Goal: Task Accomplishment & Management: Use online tool/utility

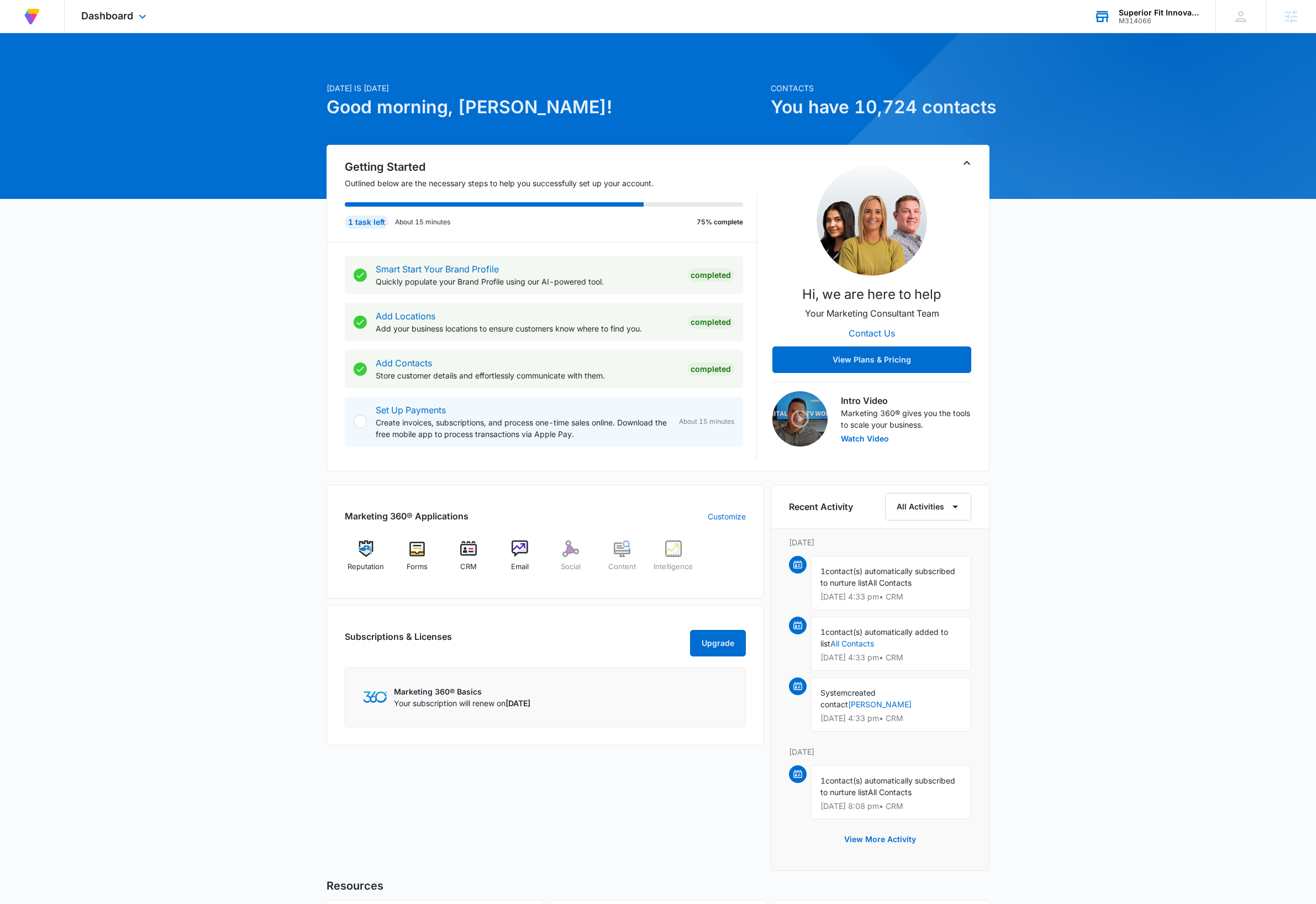
click at [1162, 4] on div "Superior Fit Innovations Ltd. M314066 Your Accounts View All" at bounding box center [1146, 16] width 138 height 33
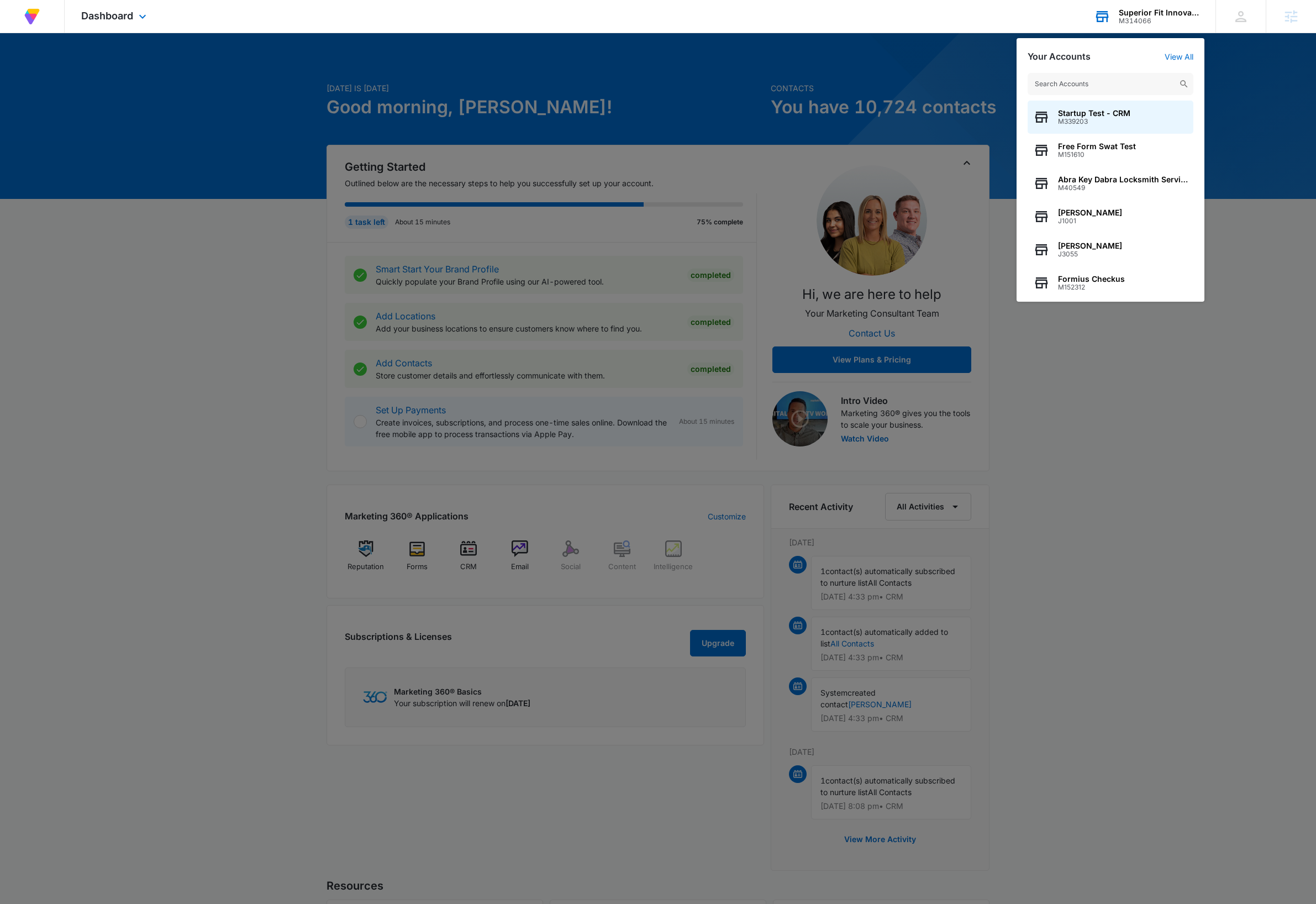
click at [1127, 85] on input "text" at bounding box center [1110, 84] width 165 height 22
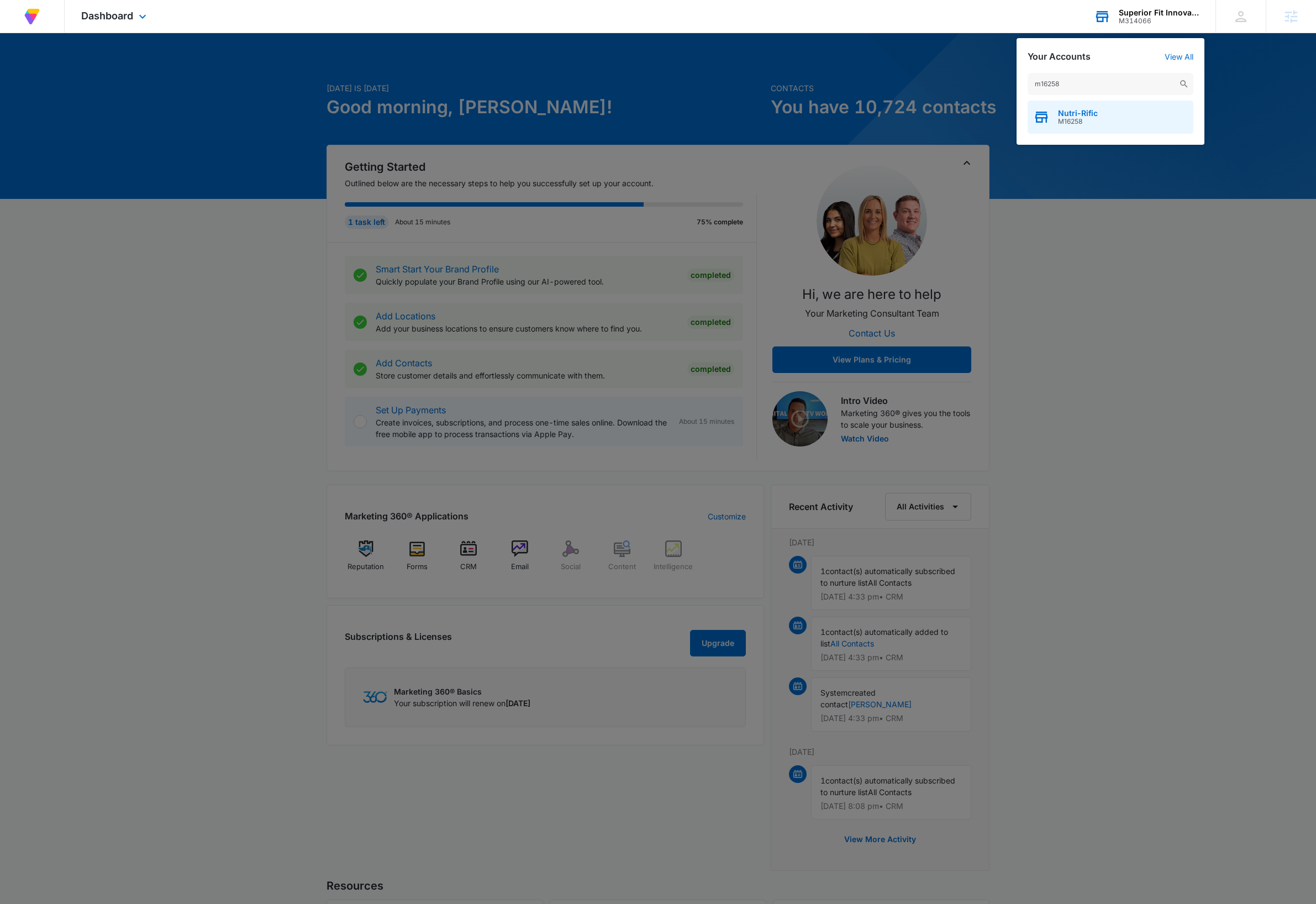
type input "m16258"
click at [1154, 119] on div "Nutri-Rific M16258" at bounding box center [1110, 117] width 165 height 33
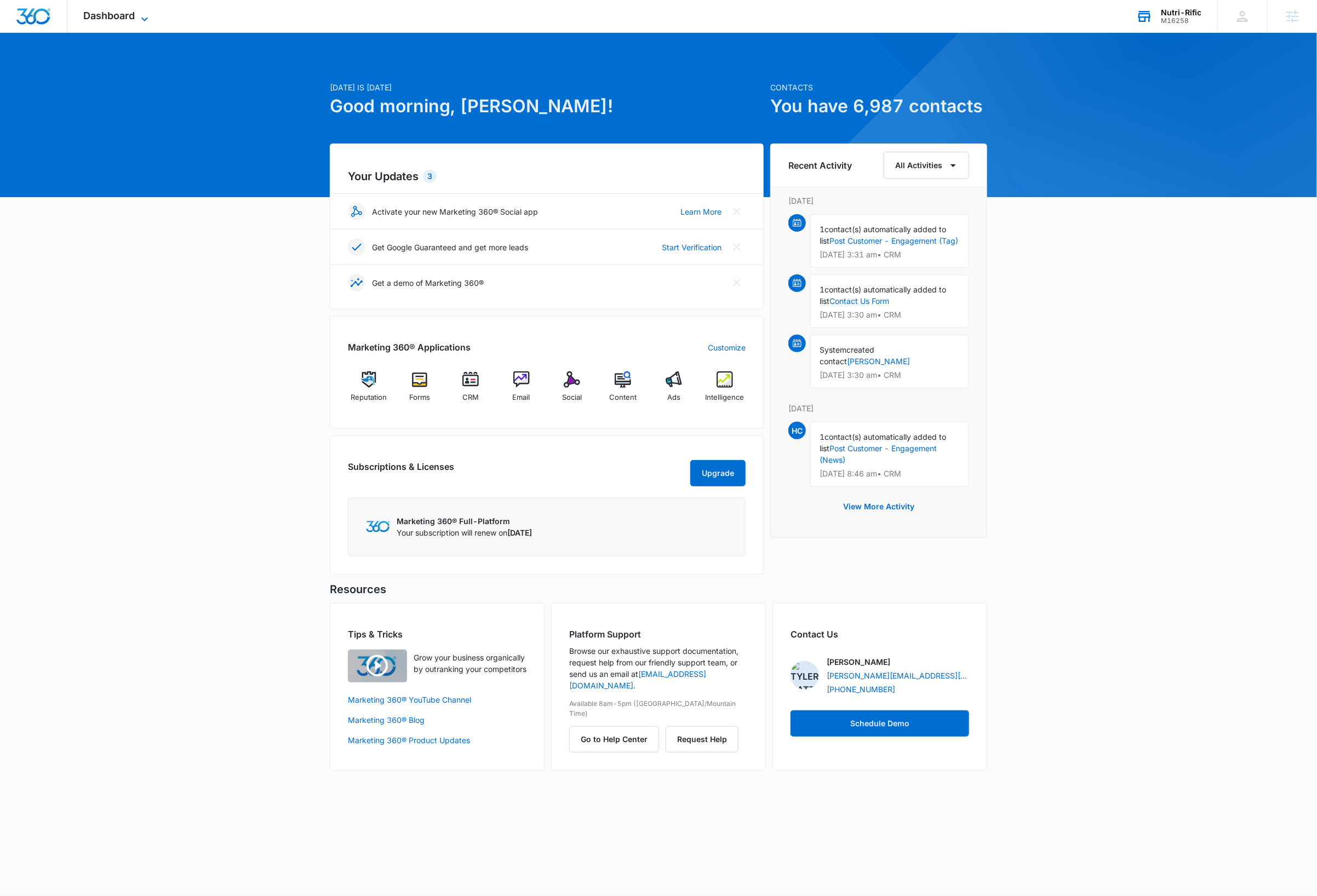
click at [147, 20] on icon at bounding box center [144, 19] width 13 height 13
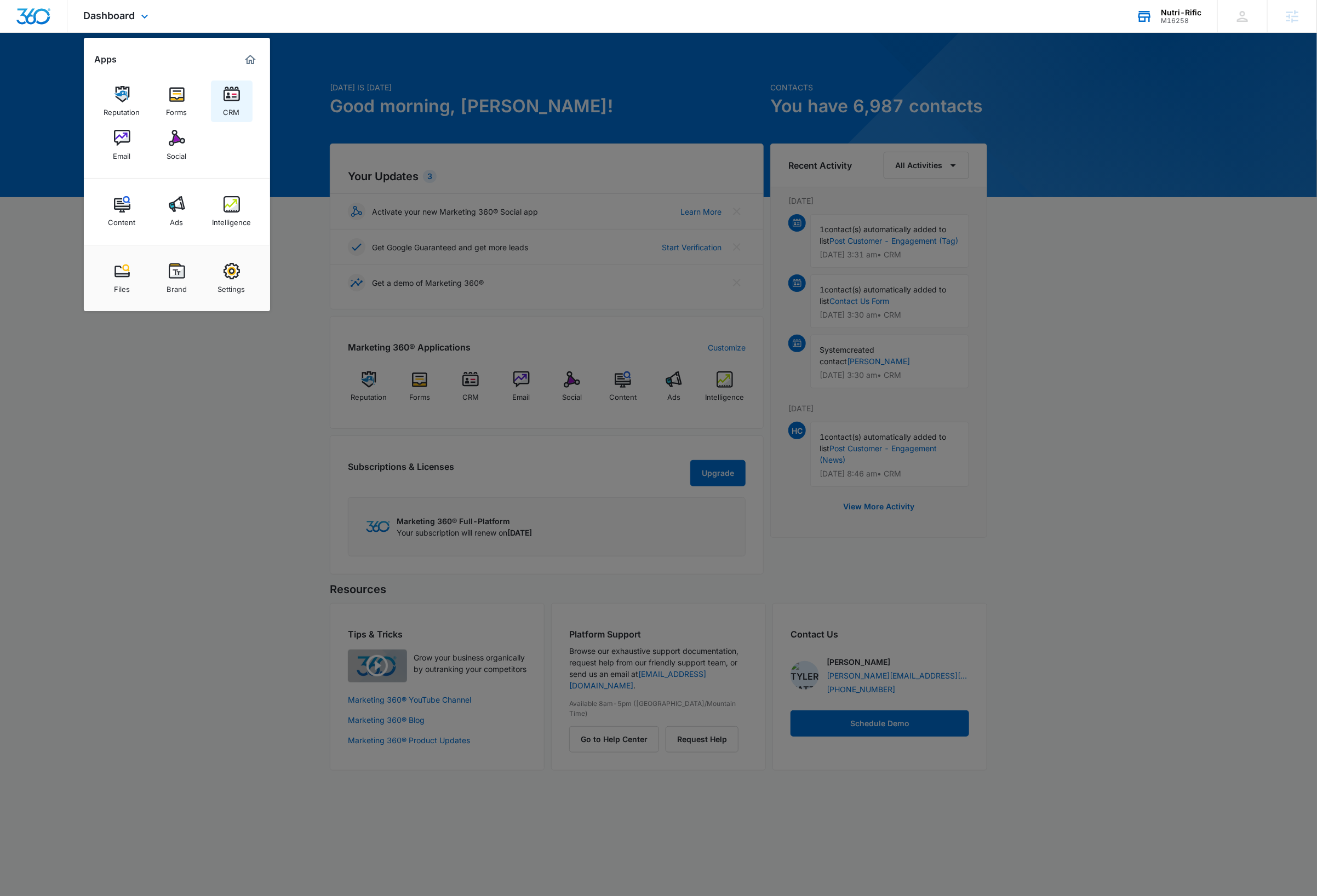
click at [230, 103] on div "CRM" at bounding box center [231, 110] width 17 height 14
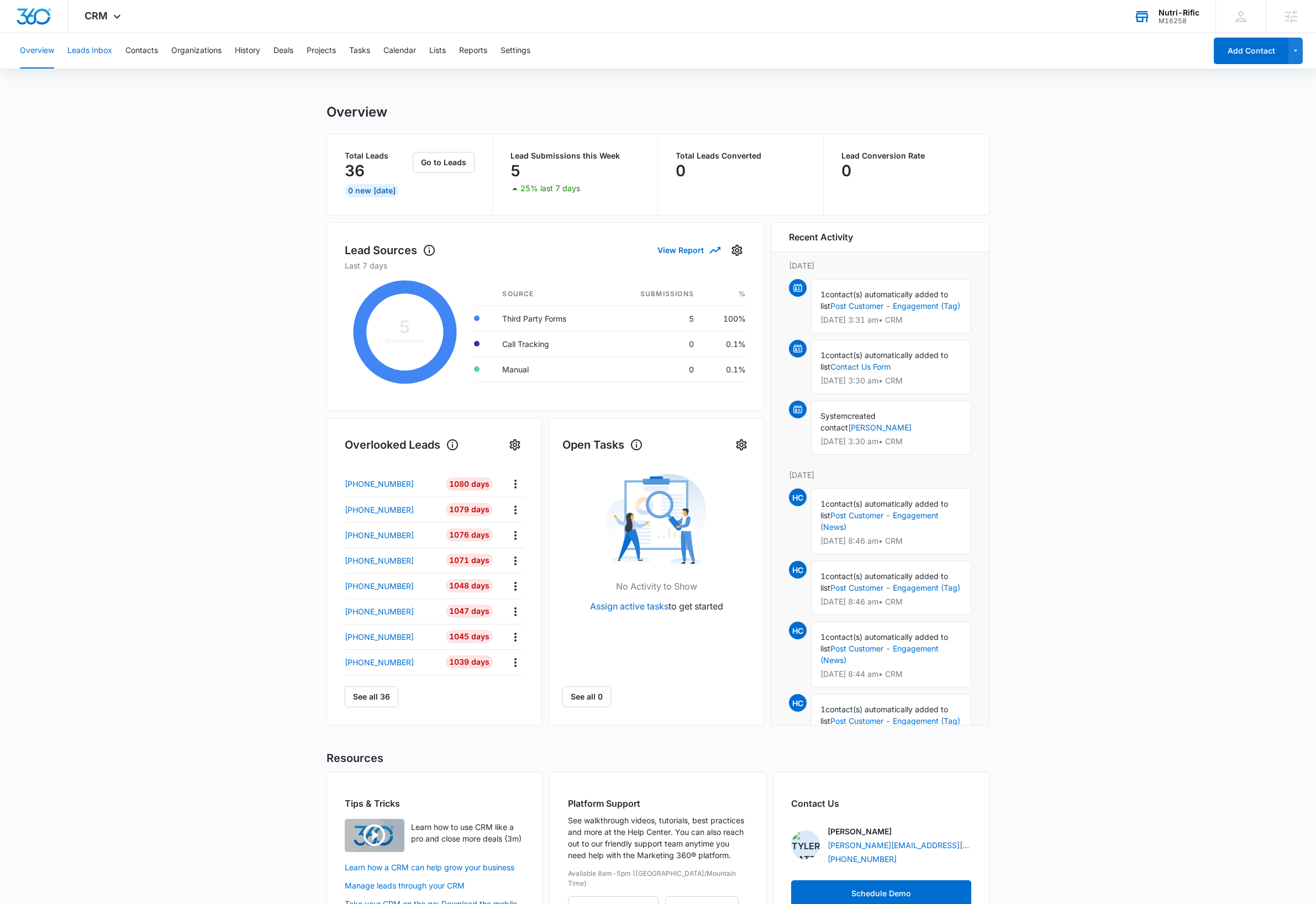
click at [103, 54] on button "Leads Inbox" at bounding box center [89, 50] width 44 height 36
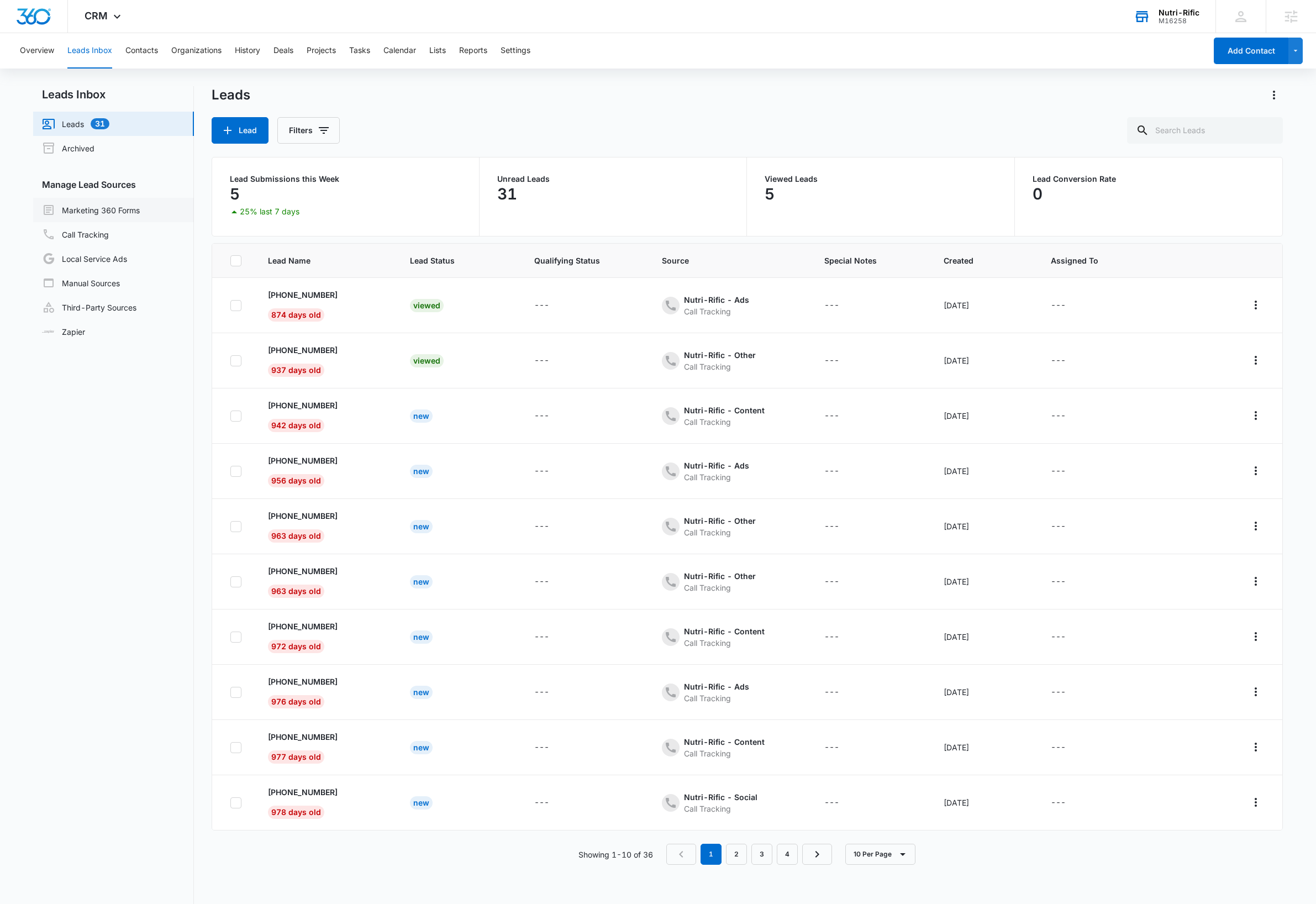
click at [136, 208] on link "Marketing 360 Forms" at bounding box center [91, 210] width 98 height 13
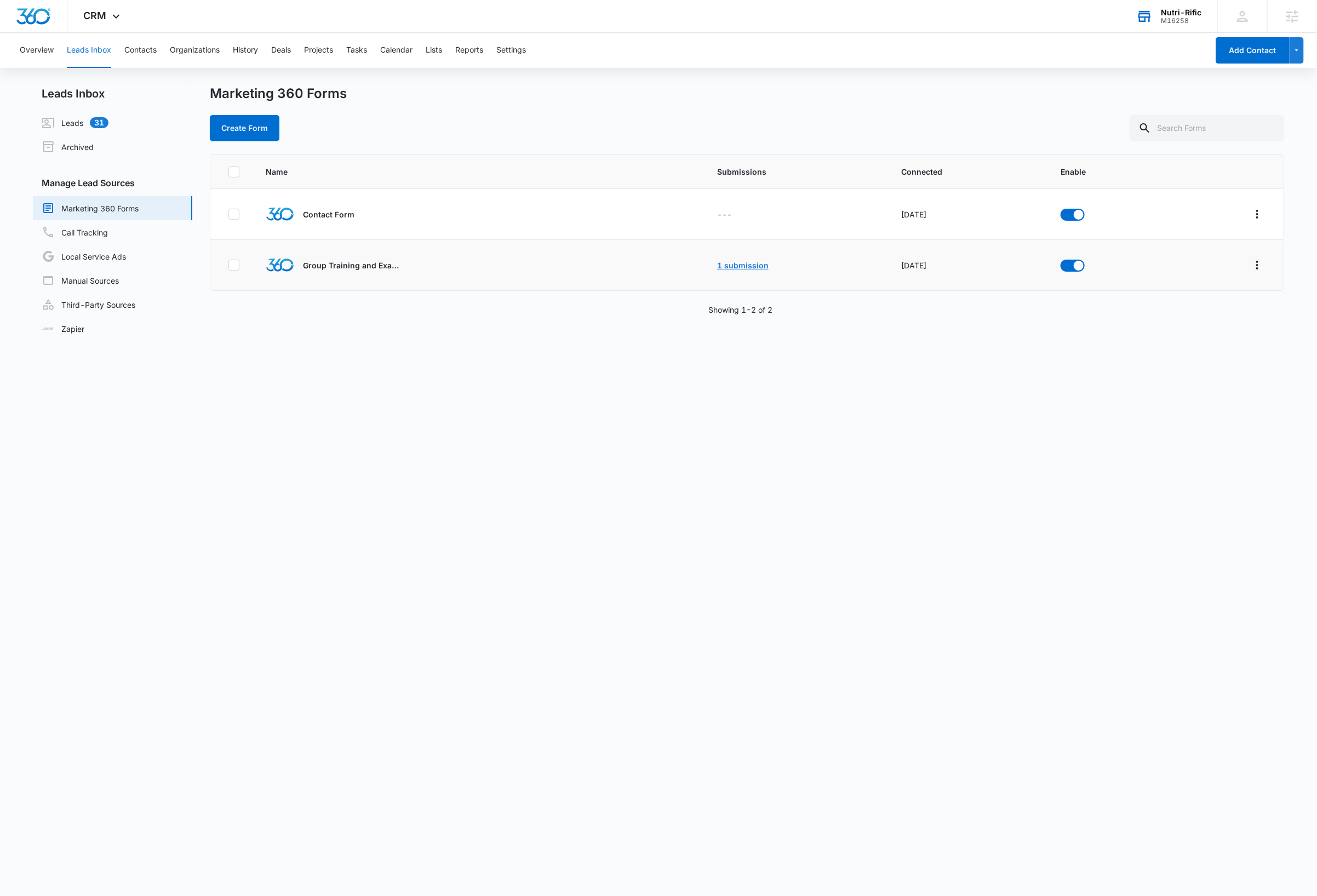
click at [735, 265] on link "1 submission" at bounding box center [742, 265] width 51 height 9
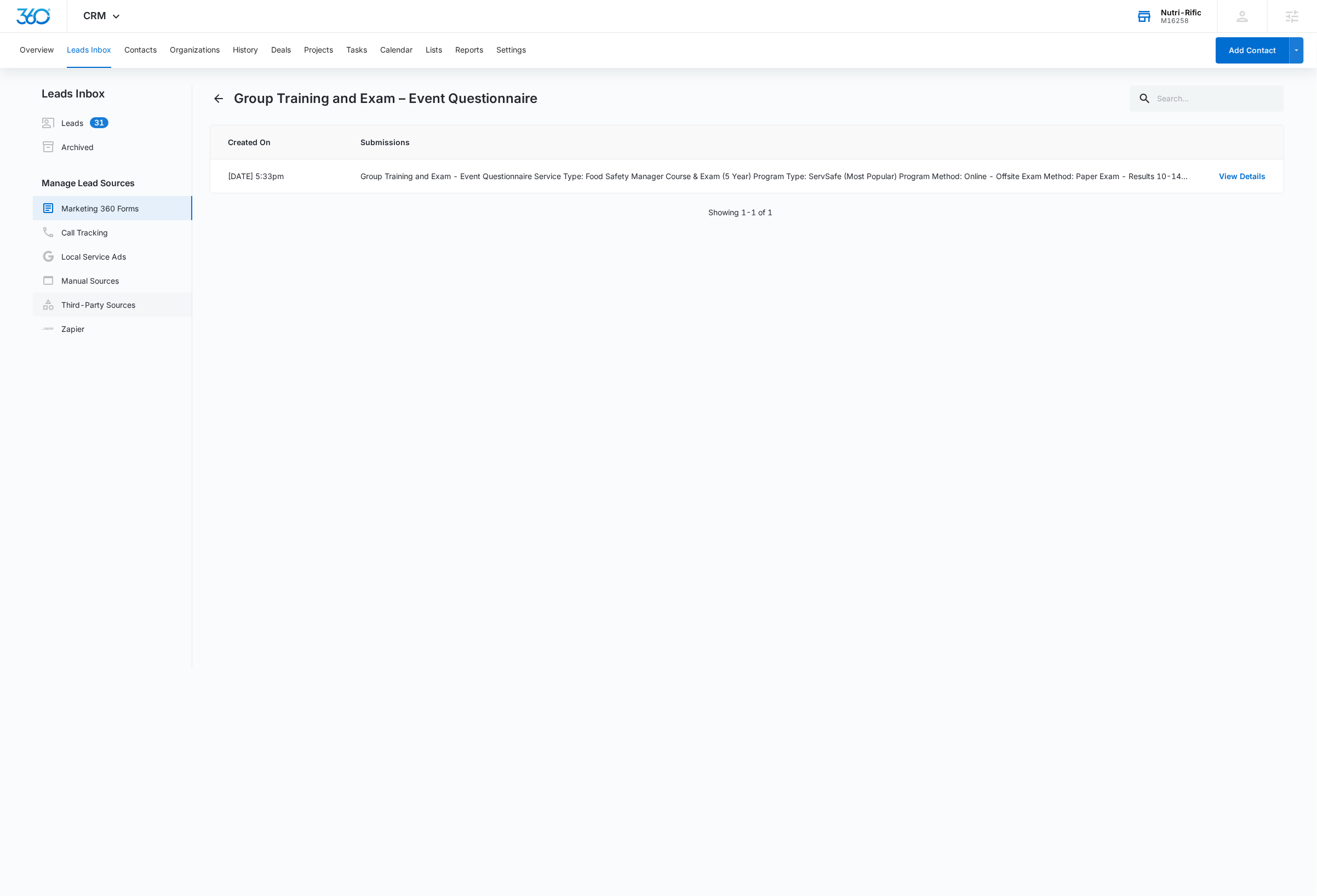
click at [85, 305] on link "Third-Party Sources" at bounding box center [89, 304] width 94 height 13
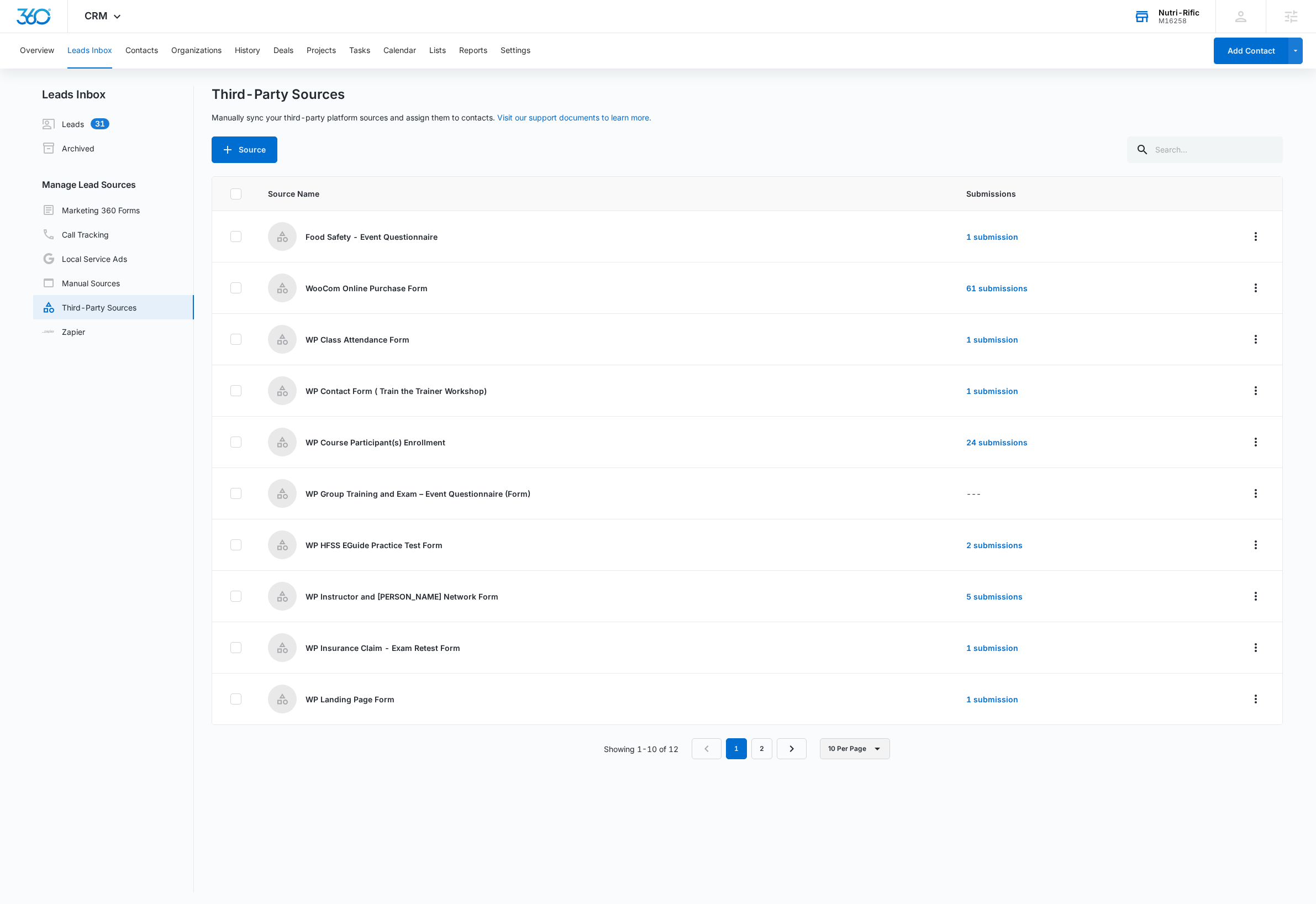
click at [865, 755] on button "10 Per Page" at bounding box center [855, 749] width 70 height 21
click at [863, 801] on div "20 Per Page" at bounding box center [858, 801] width 45 height 8
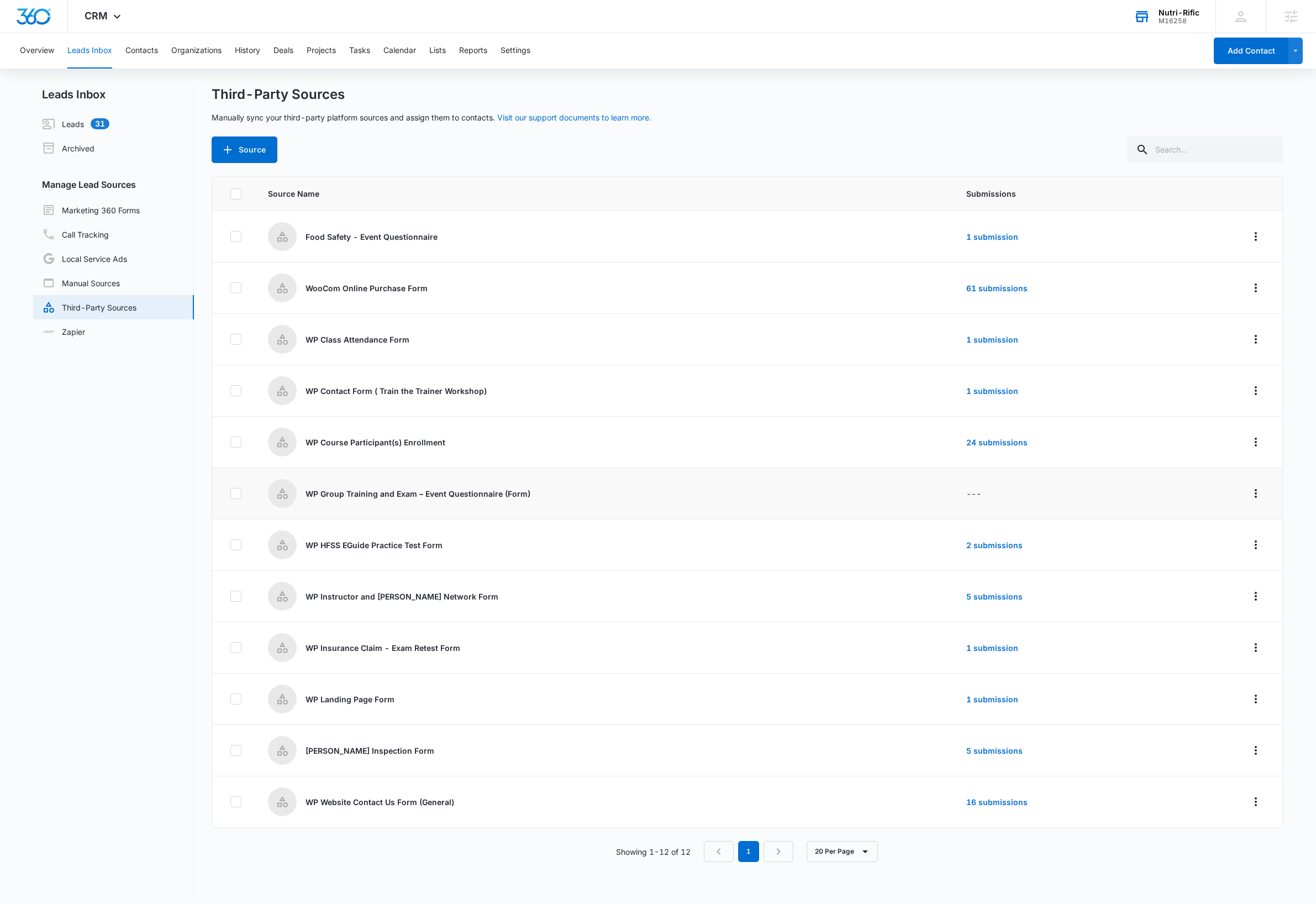
scroll to position [1, 0]
click at [1249, 496] on icon "Overflow Menu" at bounding box center [1256, 492] width 13 height 13
click at [1187, 538] on div "Edit" at bounding box center [1194, 541] width 63 height 8
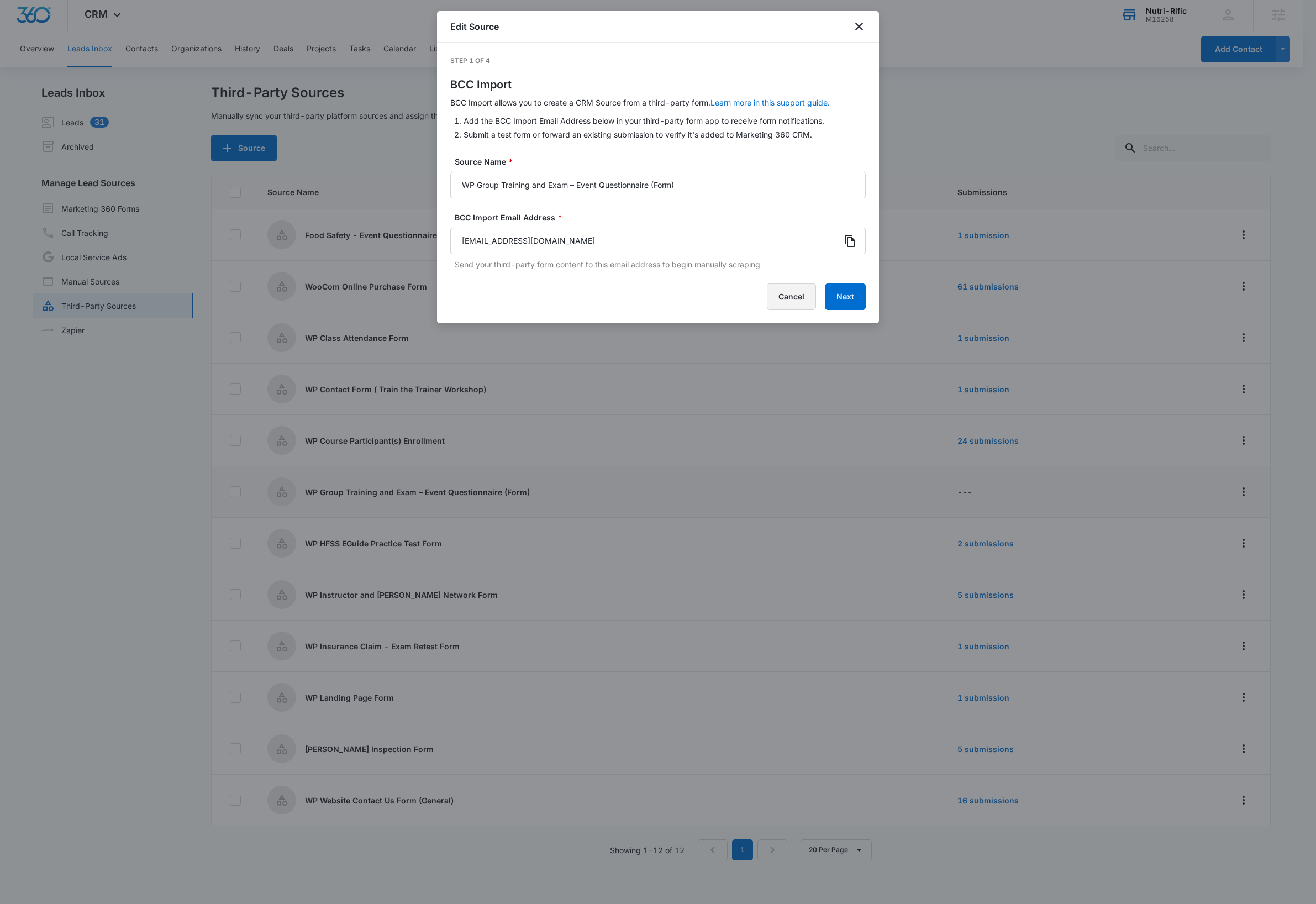
click at [793, 295] on button "Cancel" at bounding box center [791, 297] width 49 height 26
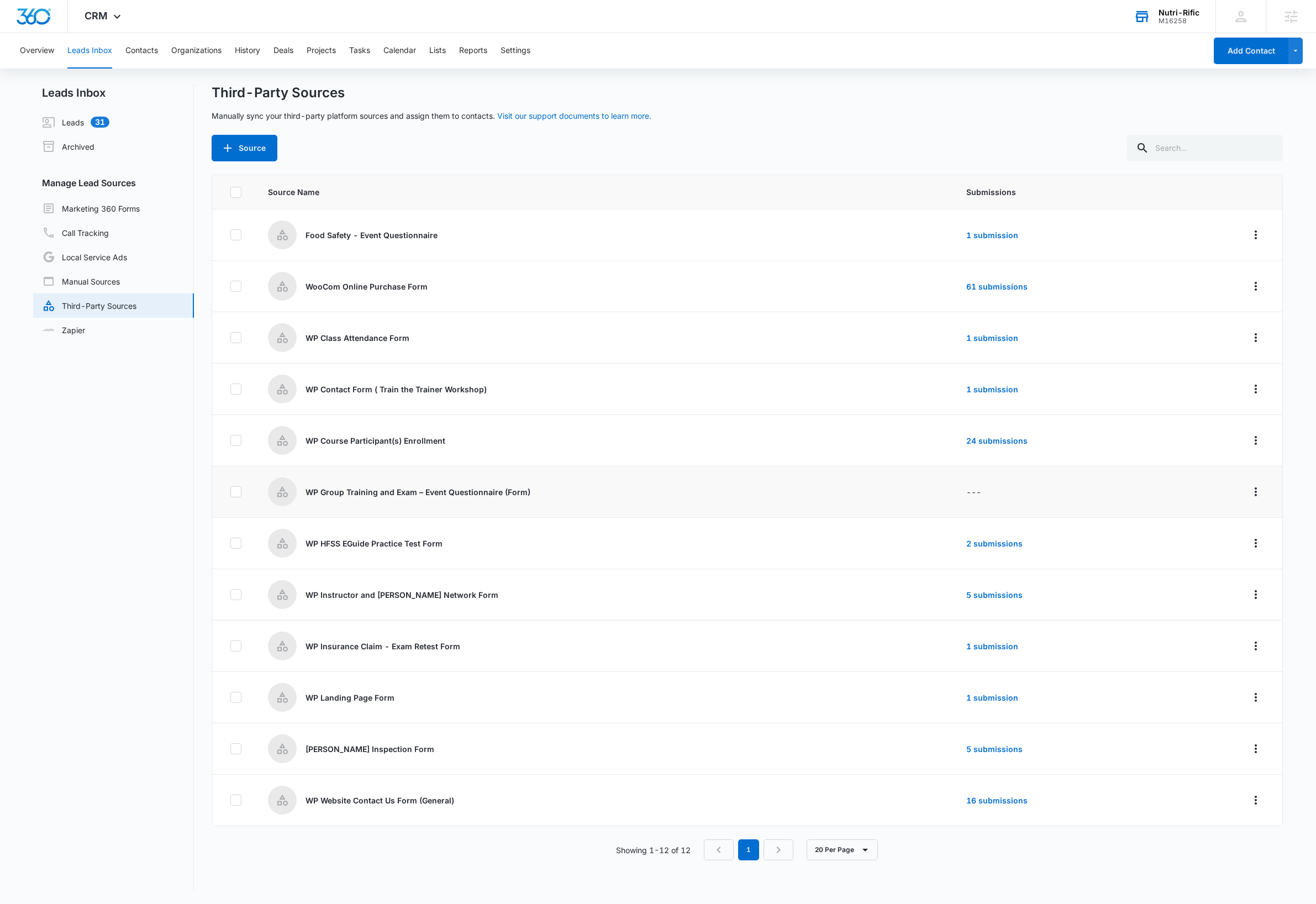
click at [85, 765] on nav "Leads Inbox Leads 31 Archived Manage Lead Sources Marketing 360 Forms Call Trac…" at bounding box center [113, 488] width 161 height 806
click at [34, 17] on img "Dashboard" at bounding box center [34, 16] width 36 height 17
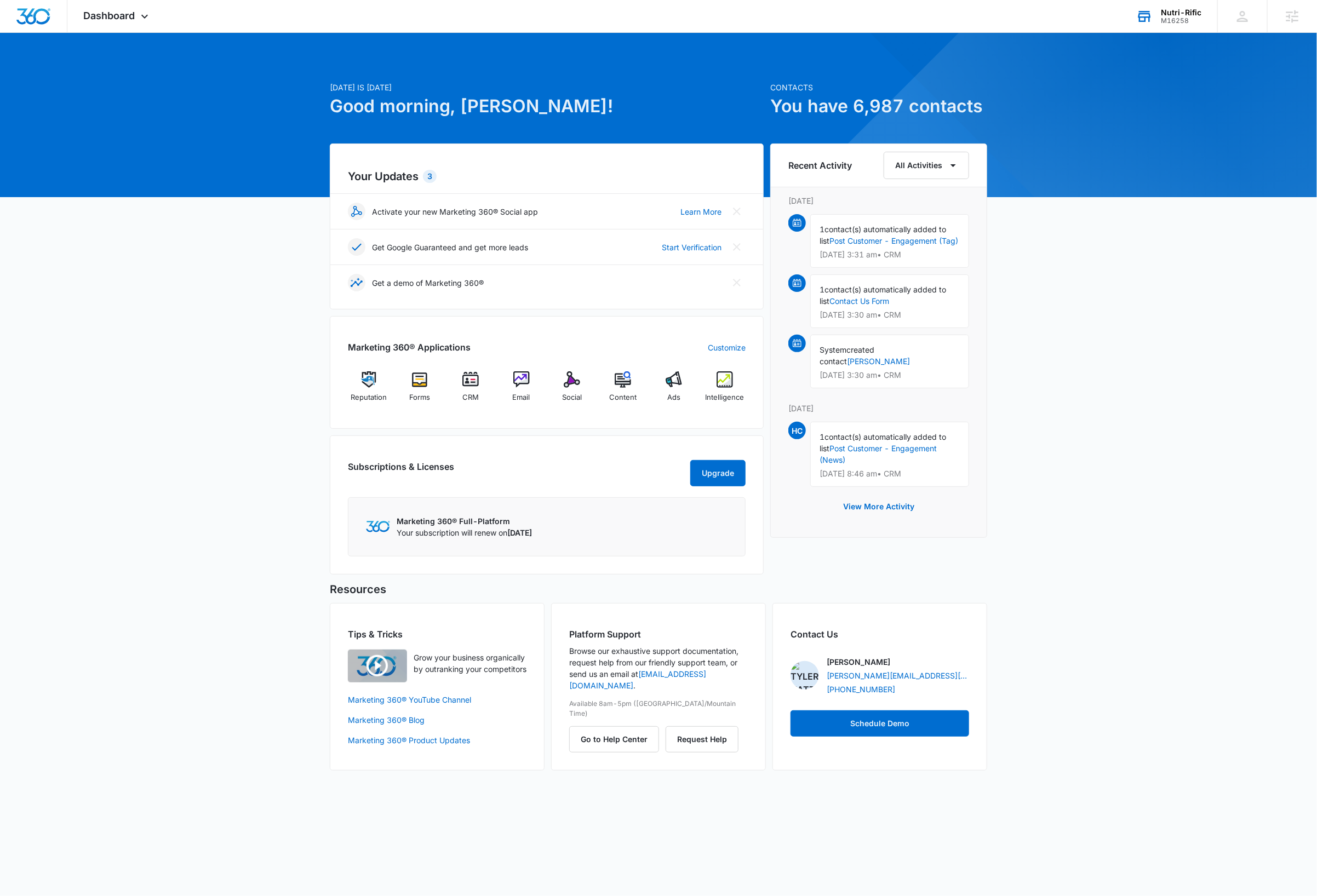
click at [1180, 17] on div "M16258" at bounding box center [1181, 21] width 40 height 8
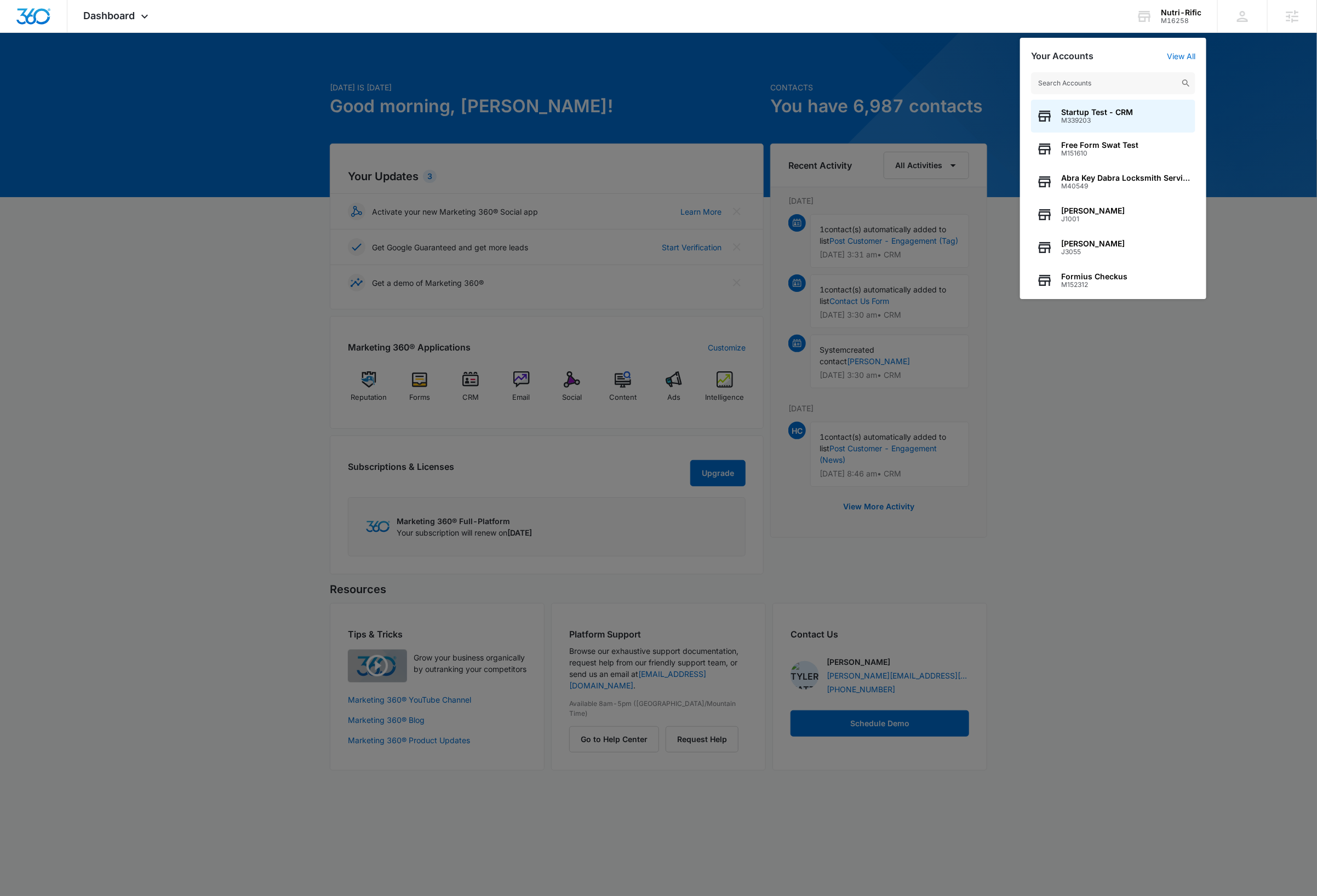
click at [1147, 79] on input "text" at bounding box center [1113, 83] width 164 height 22
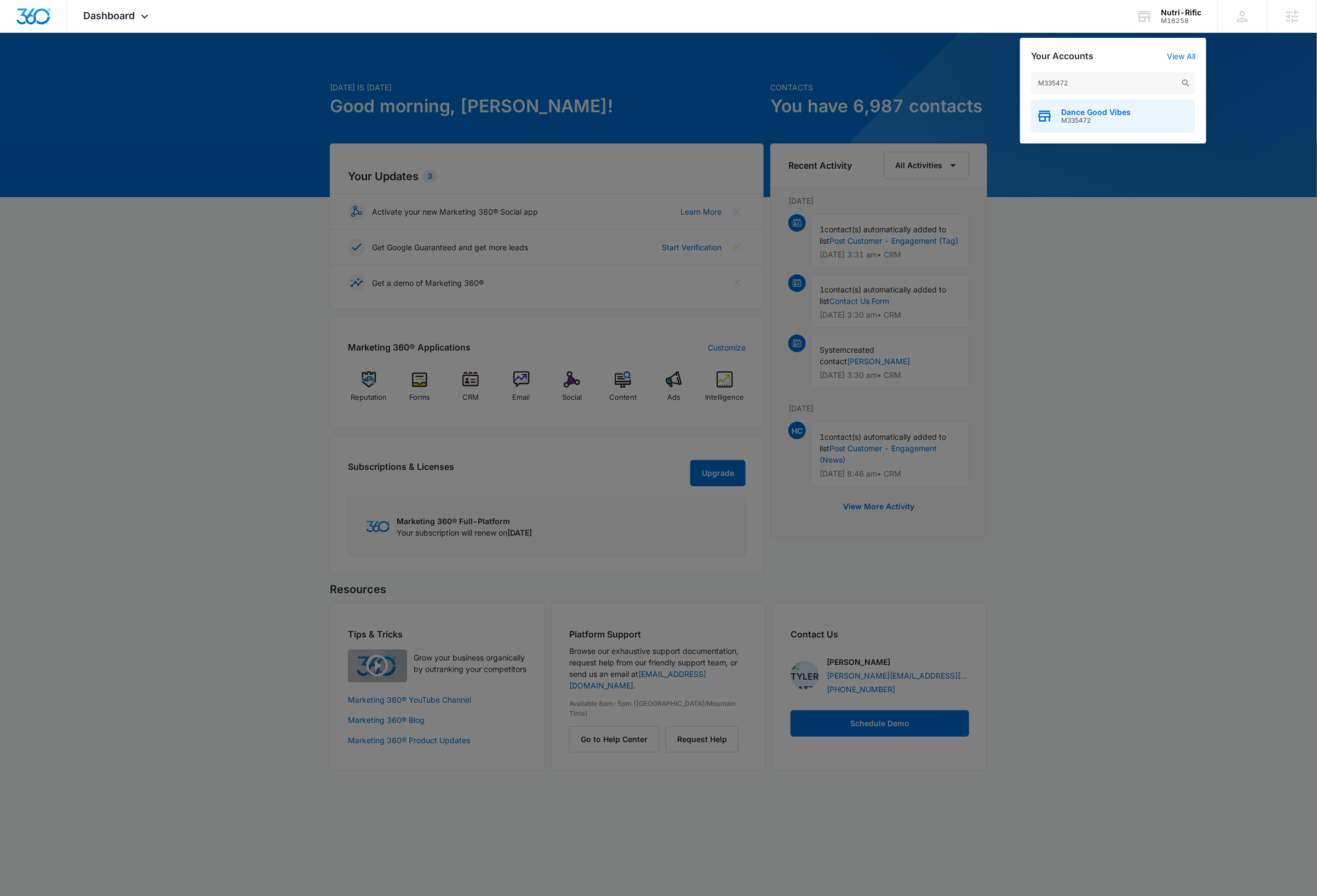
type input "M335472"
click at [1139, 111] on div "Dance Good Vibes M335472" at bounding box center [1113, 116] width 164 height 33
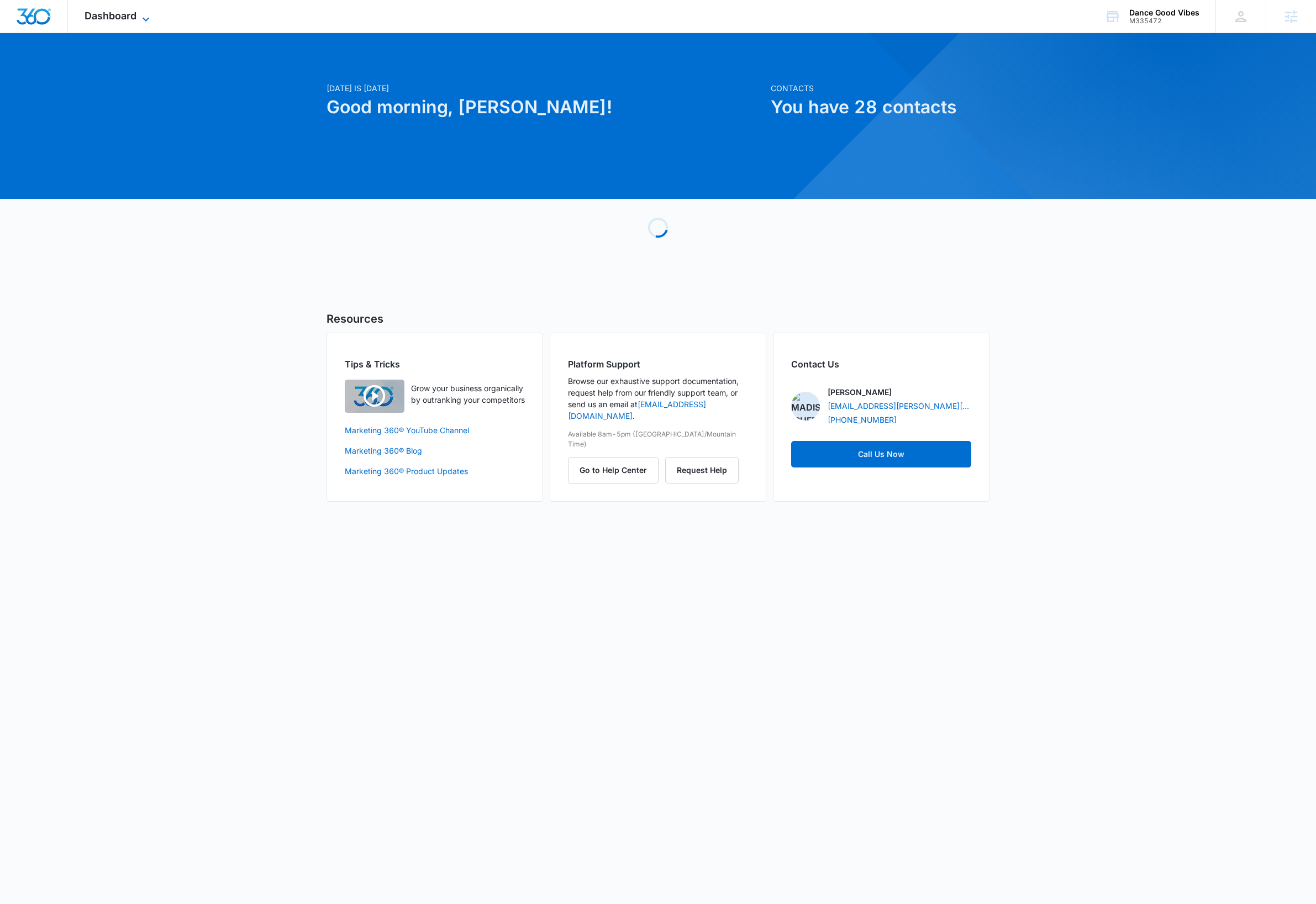
click at [147, 17] on icon at bounding box center [146, 19] width 13 height 13
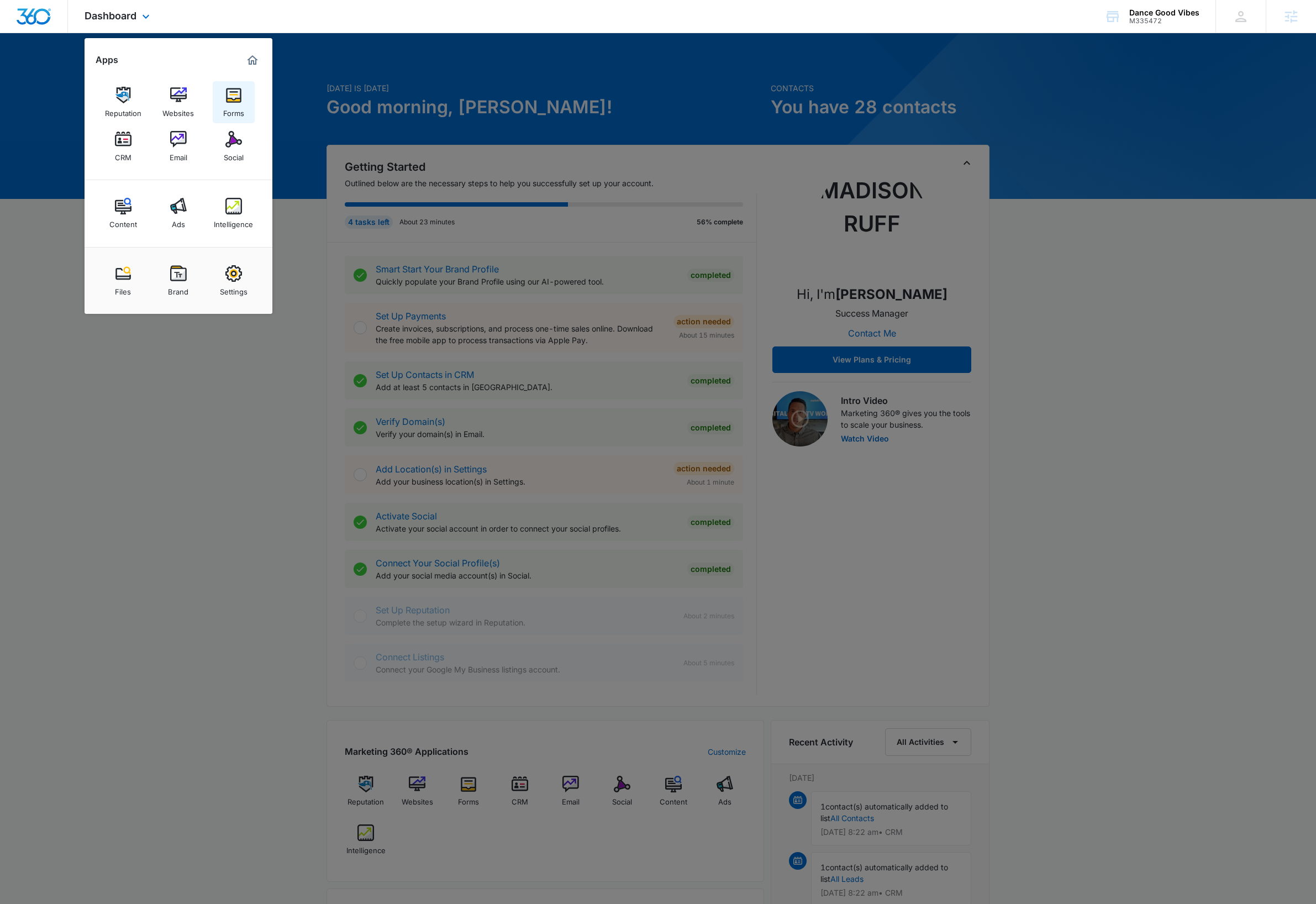
click at [244, 101] on link "Forms" at bounding box center [234, 102] width 42 height 42
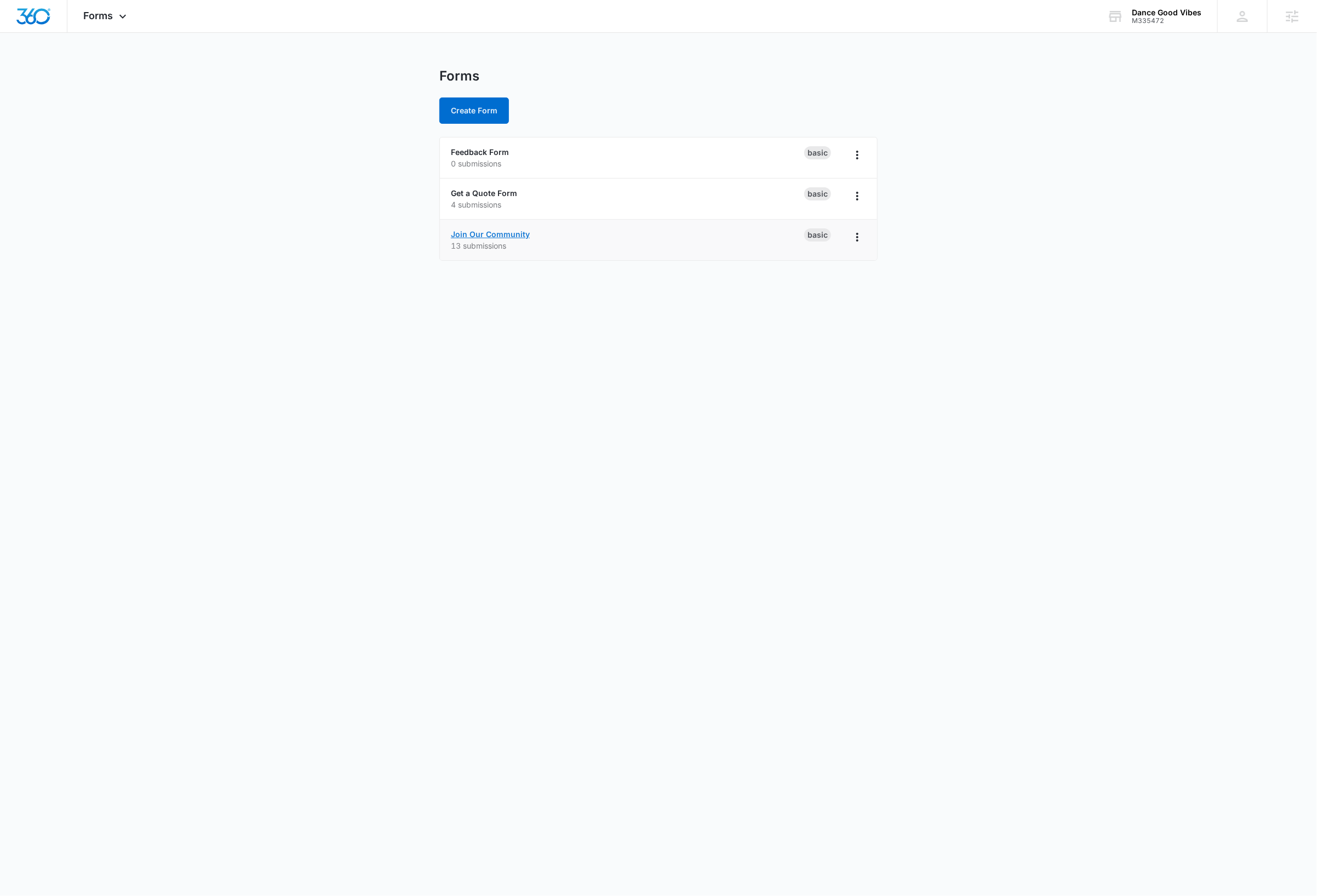
click at [524, 235] on link "Join Our Community" at bounding box center [490, 234] width 79 height 9
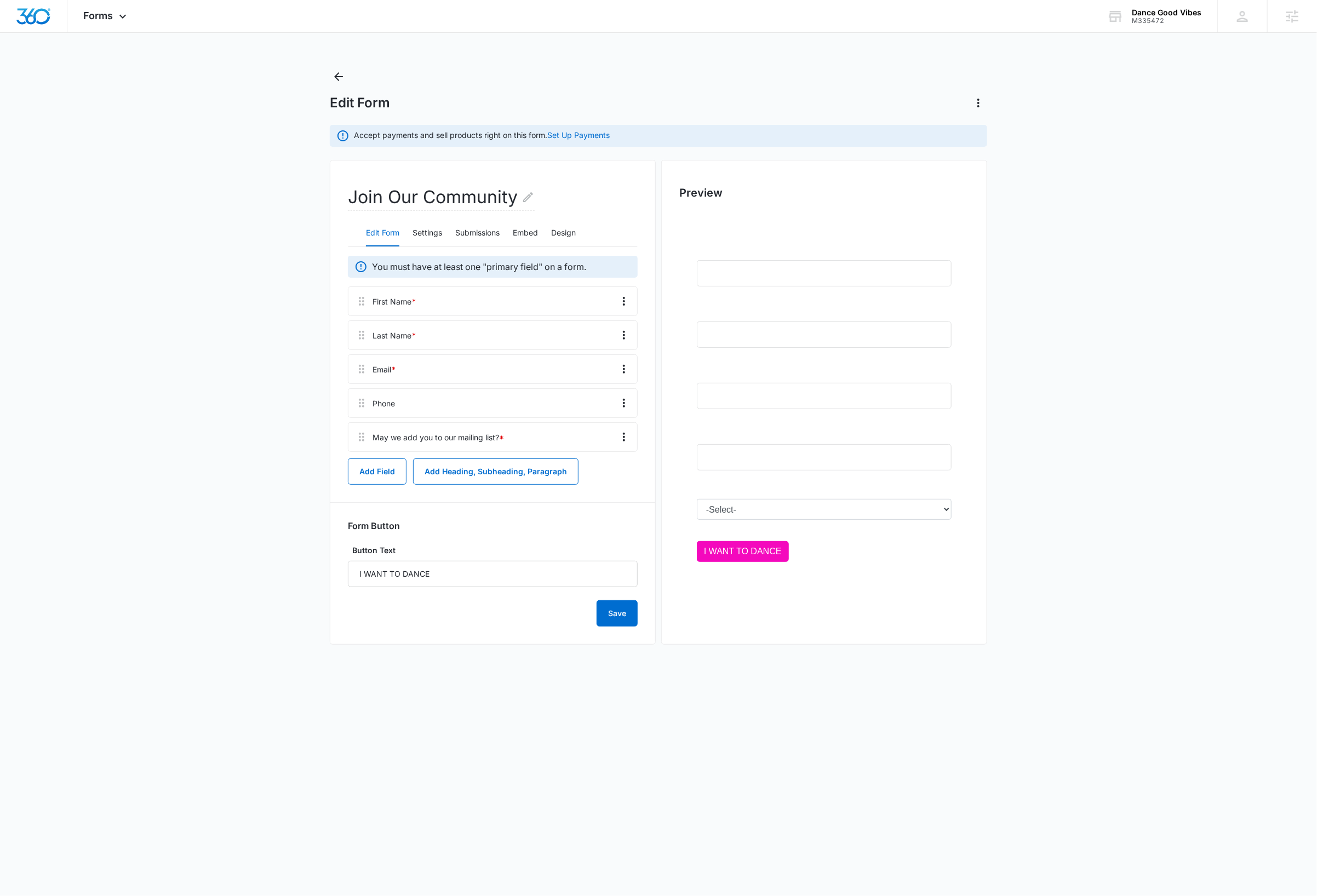
click at [1136, 327] on main "Edit Form Accept payments and sell products right on this form. Set Up Payments…" at bounding box center [658, 367] width 1317 height 599
